Goal: Transaction & Acquisition: Purchase product/service

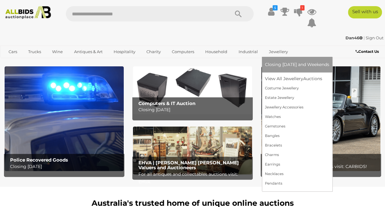
click at [273, 50] on link "Jewellery" at bounding box center [278, 52] width 27 height 10
click at [282, 78] on link "View All Jewellery Auctions" at bounding box center [297, 78] width 64 height 9
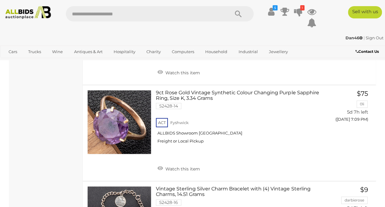
scroll to position [2499, 0]
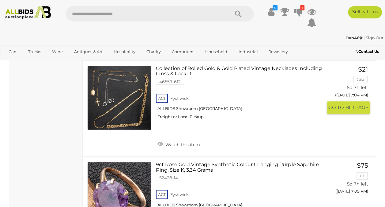
click at [211, 124] on link "Collection of Rolled Gold & Gold Plated Vintage Necklaces Including Cross & Loc…" at bounding box center [242, 95] width 162 height 58
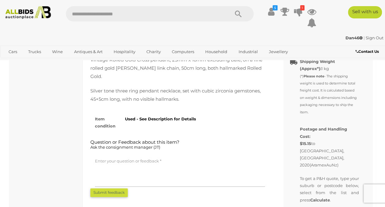
scroll to position [357, 0]
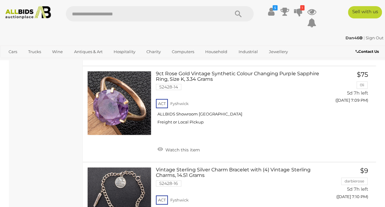
scroll to position [2661, 0]
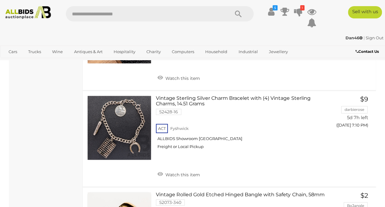
click at [205, 58] on link "9ct Rose Gold Vintage Synthetic Colour Changing Purple Sapphire Ring, Size K, 3…" at bounding box center [242, 28] width 162 height 58
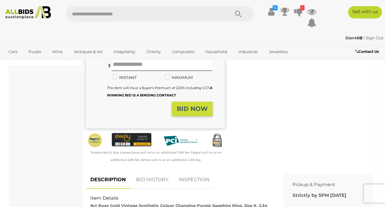
scroll to position [286, 0]
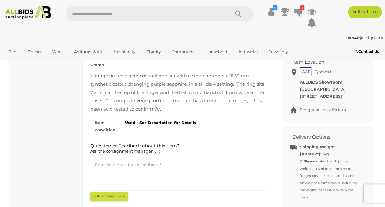
click at [154, 90] on div "Vintage 9ct rose gold cocktail ring set with a single round cut 11.35mm synthet…" at bounding box center [179, 91] width 179 height 41
click at [174, 108] on div "Vintage 9ct rose gold cocktail ring set with a single round cut 11.35mm synthet…" at bounding box center [179, 91] width 179 height 41
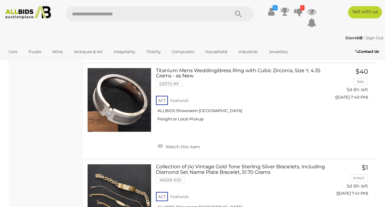
scroll to position [4403, 0]
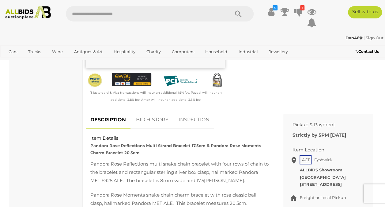
scroll to position [286, 0]
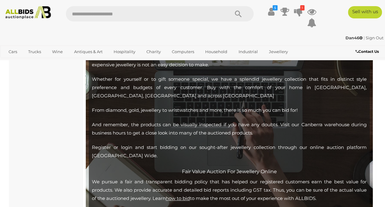
scroll to position [4867, 0]
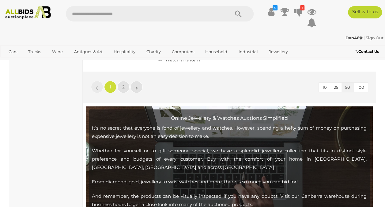
click at [179, 39] on link "SCRAP - Antique 9ct Fob Pendant & (2) 9ct Gold Buttons 5.64 Grams 52568-41 ACT …" at bounding box center [242, 12] width 162 height 53
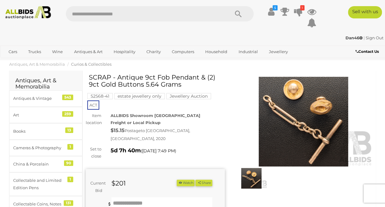
click at [292, 142] on img at bounding box center [303, 121] width 139 height 89
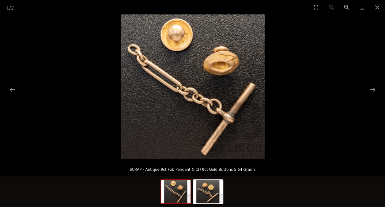
click at [201, 105] on img at bounding box center [193, 86] width 144 height 144
click at [374, 9] on button "Close gallery" at bounding box center [377, 7] width 15 height 14
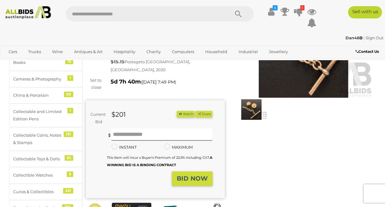
scroll to position [71, 0]
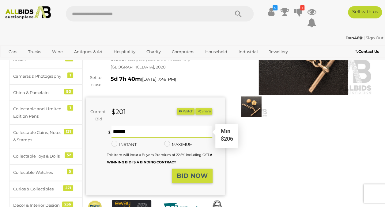
click at [135, 125] on input "text" at bounding box center [162, 131] width 101 height 12
type input "***"
click at [241, 152] on div "Winning Outbid Warranty Charity" at bounding box center [229, 119] width 296 height 235
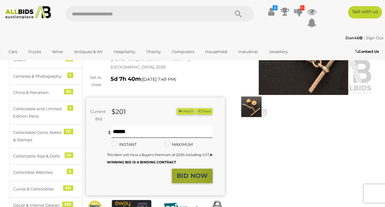
click at [188, 172] on strong "BID NOW" at bounding box center [192, 175] width 31 height 7
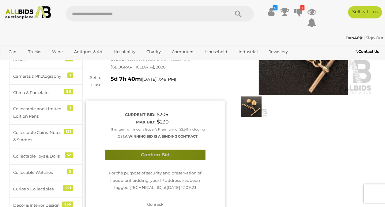
click at [167, 149] on button "Confirm Bid" at bounding box center [155, 154] width 101 height 11
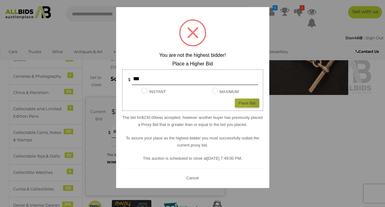
click at [242, 102] on div "Place Bid" at bounding box center [247, 102] width 24 height 9
type input "***"
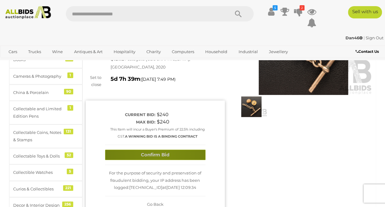
click at [160, 149] on button "Confirm Bid" at bounding box center [155, 154] width 101 height 11
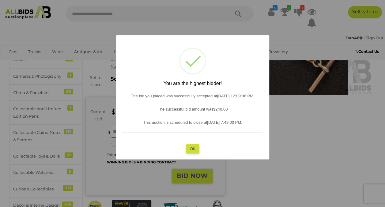
click at [193, 147] on button "OK" at bounding box center [192, 148] width 13 height 9
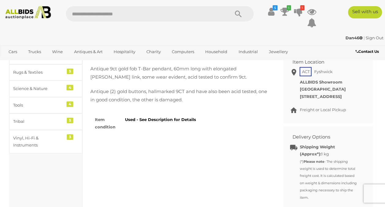
scroll to position [215, 0]
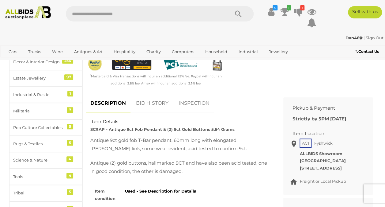
click at [159, 96] on link "BID HISTORY" at bounding box center [152, 103] width 42 height 18
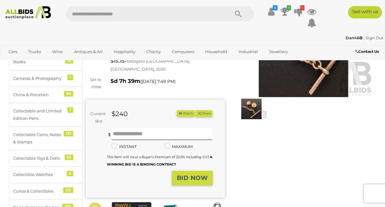
scroll to position [71, 0]
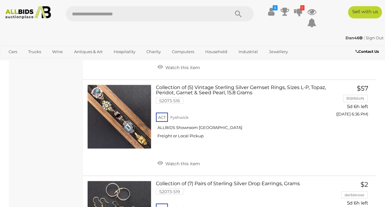
scroll to position [4924, 0]
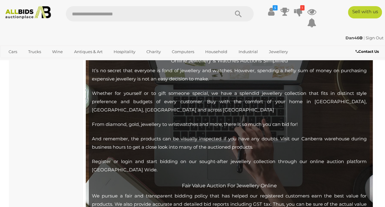
click at [122, 36] on link "2" at bounding box center [123, 29] width 12 height 12
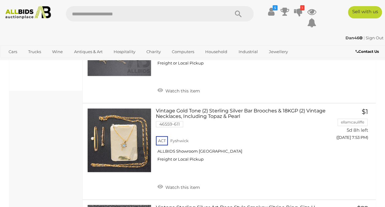
scroll to position [429, 0]
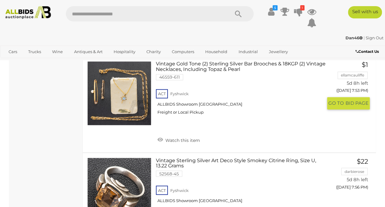
click at [218, 78] on link "Vintage Gold Tone (2) Sterling Silver Bar Brooches & 18KGP (2) Vintage Necklace…" at bounding box center [242, 90] width 162 height 58
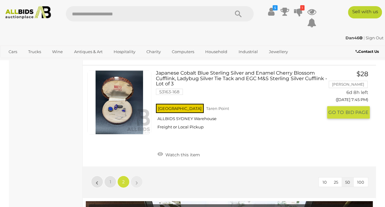
scroll to position [971, 0]
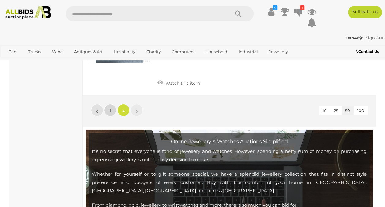
click at [109, 116] on link "1" at bounding box center [110, 110] width 12 height 12
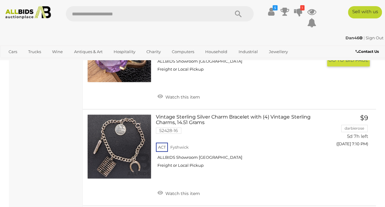
scroll to position [2645, 0]
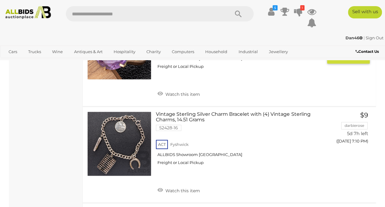
click at [338, 60] on span "GO TO" at bounding box center [336, 57] width 17 height 6
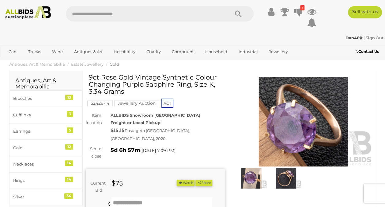
scroll to position [71, 0]
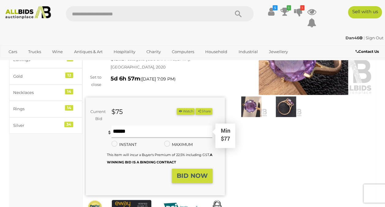
click at [149, 129] on input "text" at bounding box center [162, 131] width 101 height 12
type input "**"
click at [181, 172] on strong "BID NOW" at bounding box center [192, 175] width 31 height 7
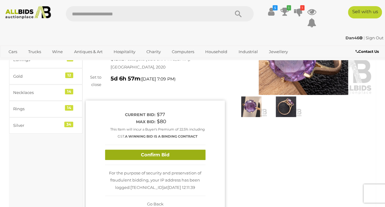
click at [168, 149] on button "Confirm Bid" at bounding box center [155, 154] width 101 height 11
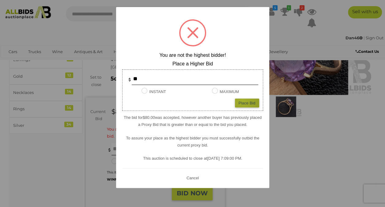
click at [243, 100] on div "Place Bid" at bounding box center [247, 102] width 24 height 9
type input "**"
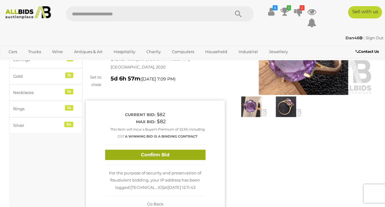
click at [176, 151] on button "Confirm Bid" at bounding box center [155, 154] width 101 height 11
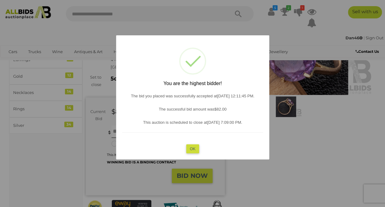
click at [194, 146] on button "OK" at bounding box center [192, 148] width 13 height 9
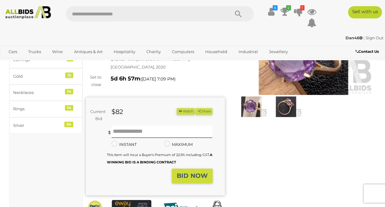
scroll to position [0, 0]
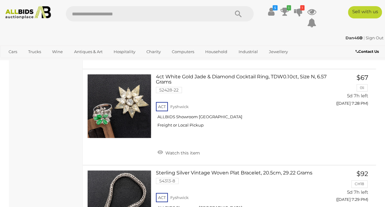
scroll to position [3636, 0]
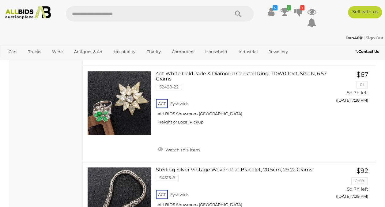
click at [191, 33] on link "14ct Natural Sapphire & White Topaz Pendant on 14ct Box Chain, 40cm, 3.96 Grams…" at bounding box center [242, 4] width 162 height 58
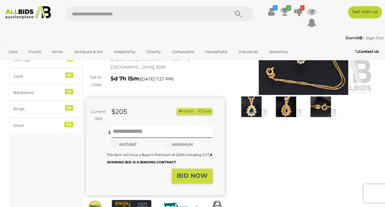
scroll to position [71, 0]
click at [142, 128] on input "text" at bounding box center [162, 131] width 101 height 12
type input "***"
click at [191, 169] on button "BID NOW" at bounding box center [192, 175] width 41 height 14
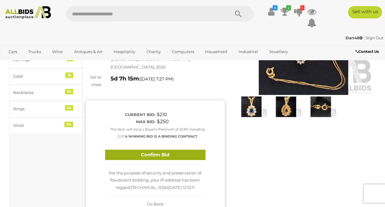
click at [173, 149] on button "Confirm Bid" at bounding box center [155, 154] width 101 height 11
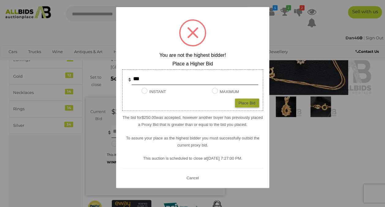
click at [245, 104] on div "Place Bid" at bounding box center [247, 102] width 24 height 9
type input "***"
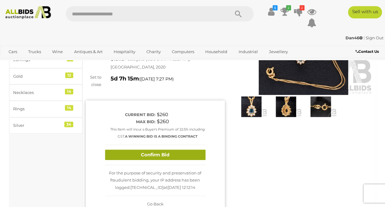
click at [170, 152] on button "Confirm Bid" at bounding box center [155, 154] width 101 height 11
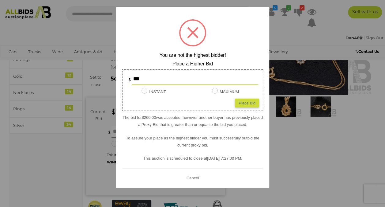
click at [244, 101] on div "Place Bid" at bounding box center [247, 102] width 24 height 9
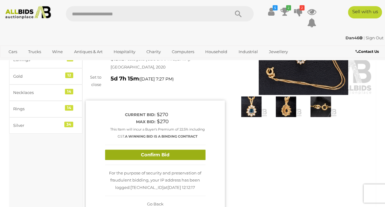
scroll to position [143, 0]
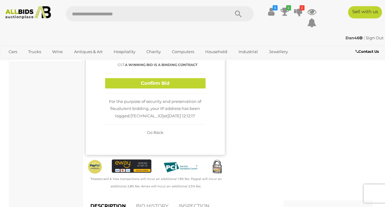
click at [155, 130] on span "Go Back" at bounding box center [155, 132] width 17 height 5
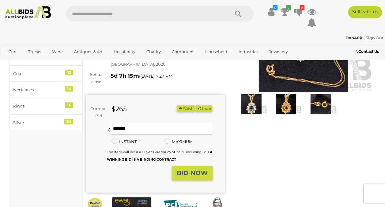
scroll to position [71, 0]
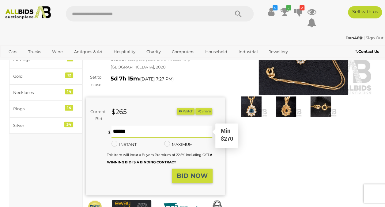
drag, startPoint x: 127, startPoint y: 129, endPoint x: 104, endPoint y: 129, distance: 22.7
click at [105, 129] on div "You are not the highest bidder, please place a higher bid. *** Min $270 *** Min…" at bounding box center [149, 146] width 127 height 43
type input "***"
click at [192, 172] on strong "BID NOW" at bounding box center [192, 175] width 31 height 7
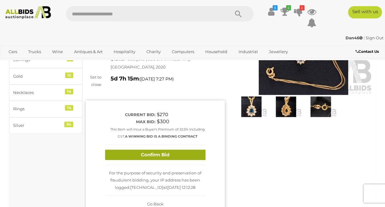
click at [162, 150] on button "Confirm Bid" at bounding box center [155, 154] width 101 height 11
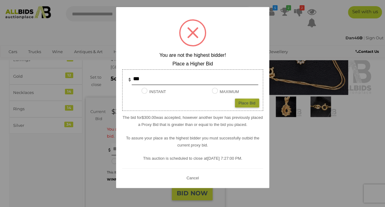
click at [248, 99] on div "Place Bid" at bounding box center [247, 102] width 24 height 9
type input "***"
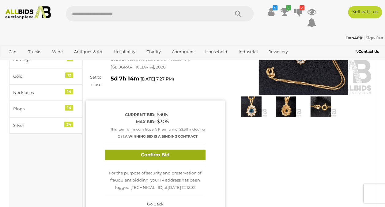
click at [158, 150] on button "Confirm Bid" at bounding box center [155, 154] width 101 height 11
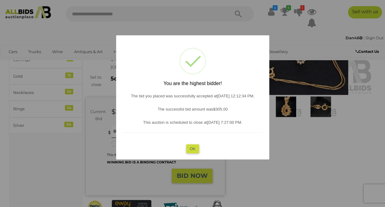
click at [192, 149] on button "OK" at bounding box center [192, 148] width 13 height 9
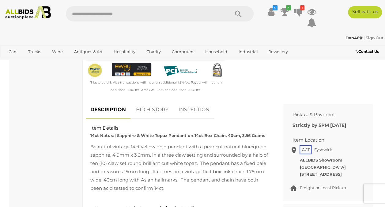
scroll to position [215, 0]
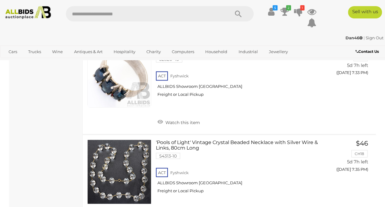
scroll to position [3874, 0]
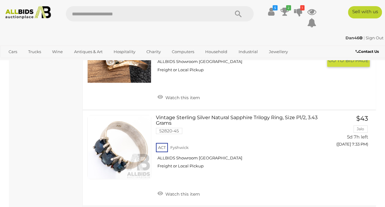
click at [181, 77] on link "14ct Vintage Dark Sapphire & White Topaz Daisy Ring, Size M, 1.69 Grams 52428-1…" at bounding box center [242, 48] width 162 height 58
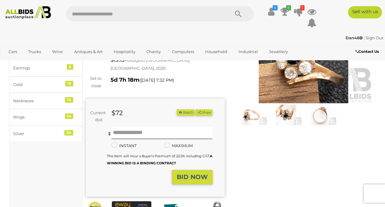
scroll to position [71, 0]
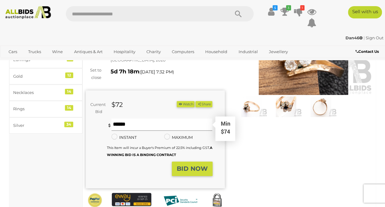
click at [141, 123] on input "text" at bounding box center [162, 124] width 101 height 12
type input "***"
click at [188, 165] on strong "BID NOW" at bounding box center [192, 168] width 31 height 7
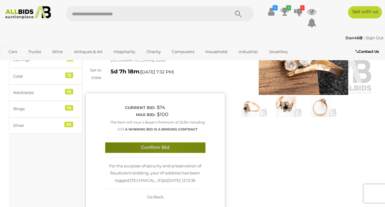
click at [169, 142] on button "Confirm Bid" at bounding box center [155, 147] width 101 height 11
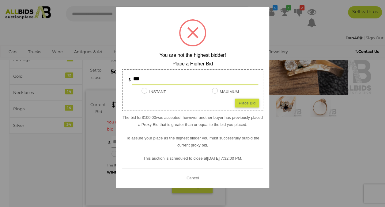
drag, startPoint x: 142, startPoint y: 78, endPoint x: 133, endPoint y: 79, distance: 9.2
click at [133, 79] on input "***" at bounding box center [195, 79] width 127 height 12
type input "***"
click at [246, 102] on div "Place Bid" at bounding box center [247, 102] width 24 height 9
type input "***"
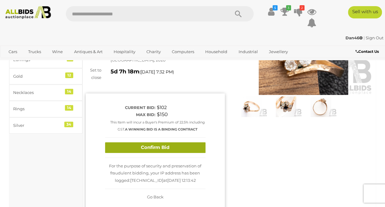
click at [169, 142] on button "Confirm Bid" at bounding box center [155, 147] width 101 height 11
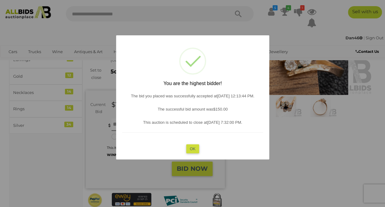
click at [193, 145] on button "OK" at bounding box center [192, 148] width 13 height 9
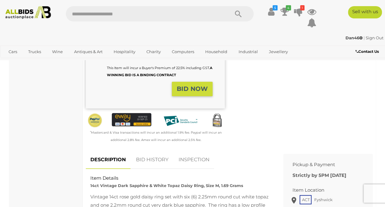
scroll to position [143, 0]
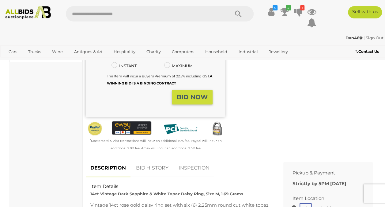
click at [156, 162] on link "BID HISTORY" at bounding box center [152, 168] width 42 height 18
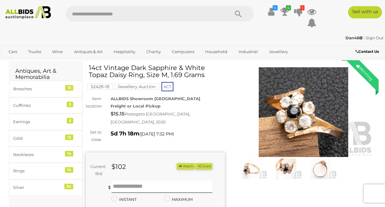
scroll to position [0, 0]
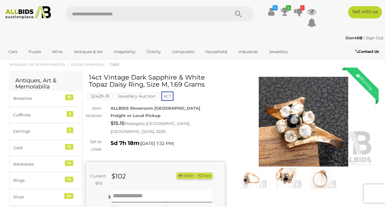
click at [289, 174] on img at bounding box center [286, 178] width 32 height 21
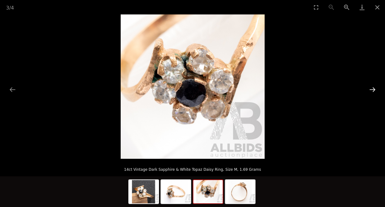
click at [371, 89] on button "Next slide" at bounding box center [372, 89] width 13 height 12
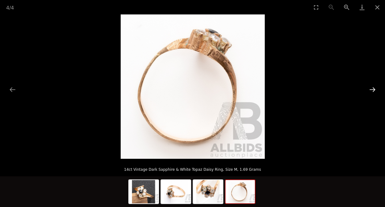
click at [371, 89] on button "Next slide" at bounding box center [372, 89] width 13 height 12
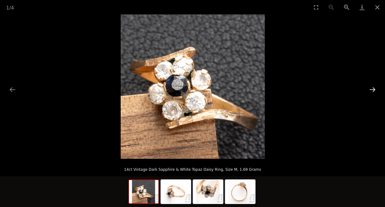
click at [371, 89] on button "Next slide" at bounding box center [372, 89] width 13 height 12
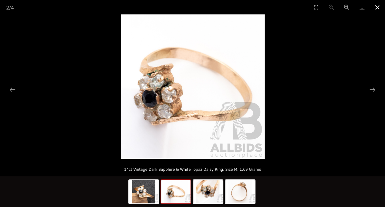
click at [377, 8] on button "Close gallery" at bounding box center [377, 7] width 15 height 14
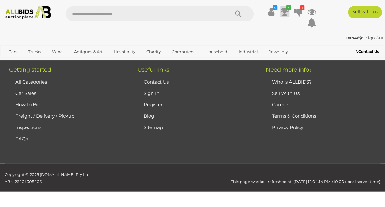
click at [284, 10] on icon at bounding box center [285, 11] width 9 height 11
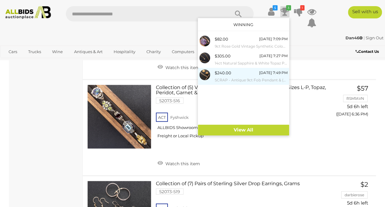
scroll to position [3951, 0]
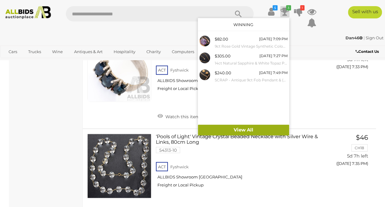
click at [258, 131] on link "View All" at bounding box center [243, 129] width 91 height 11
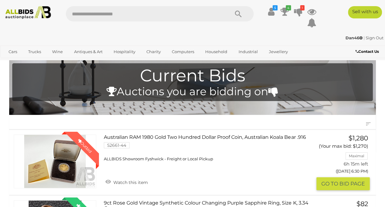
click at [154, 139] on link "Australian RAM 1980 Gold Two Hundred Dollar Proof Coin, Australian Koala Bear .…" at bounding box center [209, 147] width 202 height 27
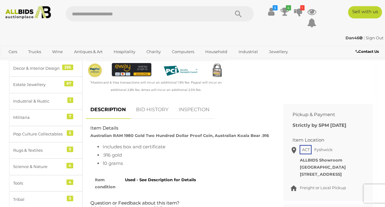
scroll to position [215, 0]
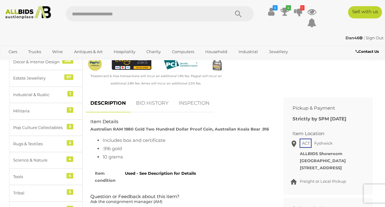
click at [156, 100] on link "BID HISTORY" at bounding box center [152, 103] width 42 height 18
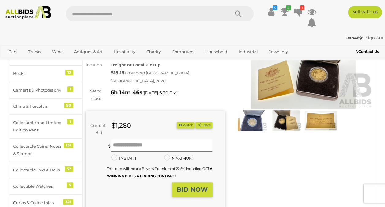
scroll to position [0, 0]
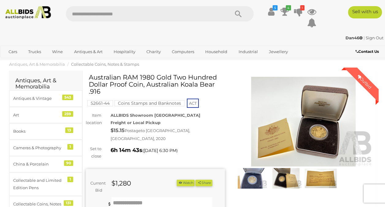
drag, startPoint x: 141, startPoint y: 93, endPoint x: 126, endPoint y: 93, distance: 14.4
click at [126, 93] on h1 "Australian RAM 1980 Gold Two Hundred Dollar Proof Coin, Australian Koala Bear .…" at bounding box center [156, 84] width 135 height 21
